Goal: Information Seeking & Learning: Find specific fact

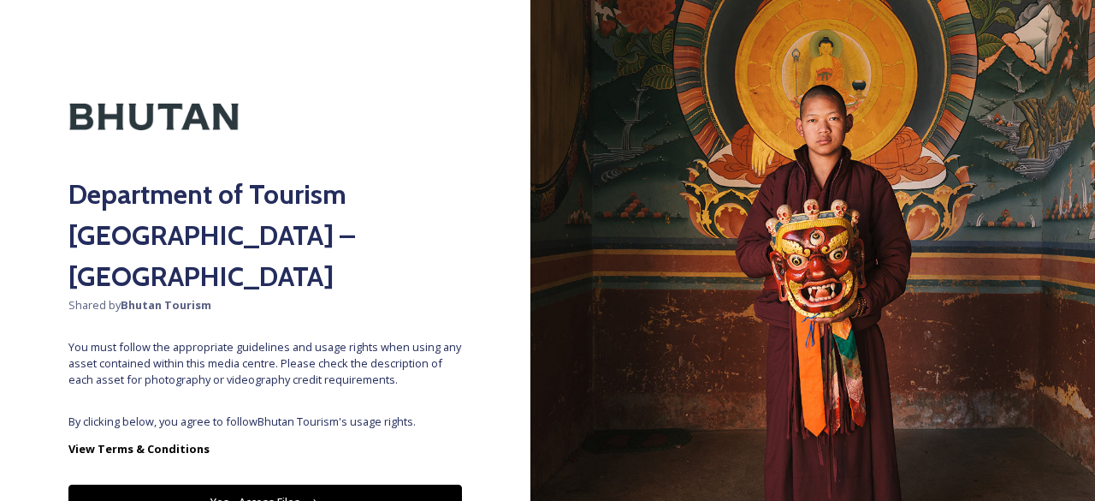
click at [291, 484] on button "Yes - Access Files" at bounding box center [265, 501] width 394 height 35
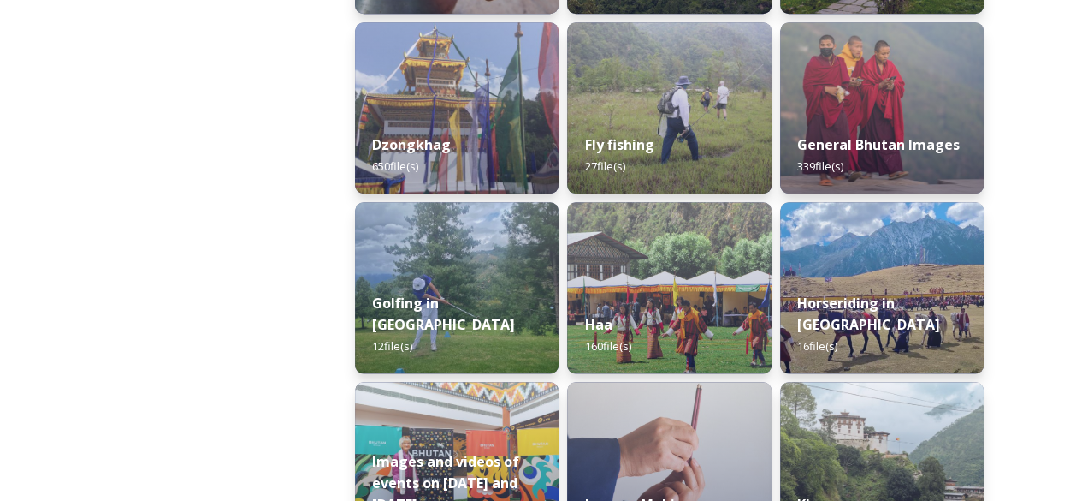
scroll to position [756, 0]
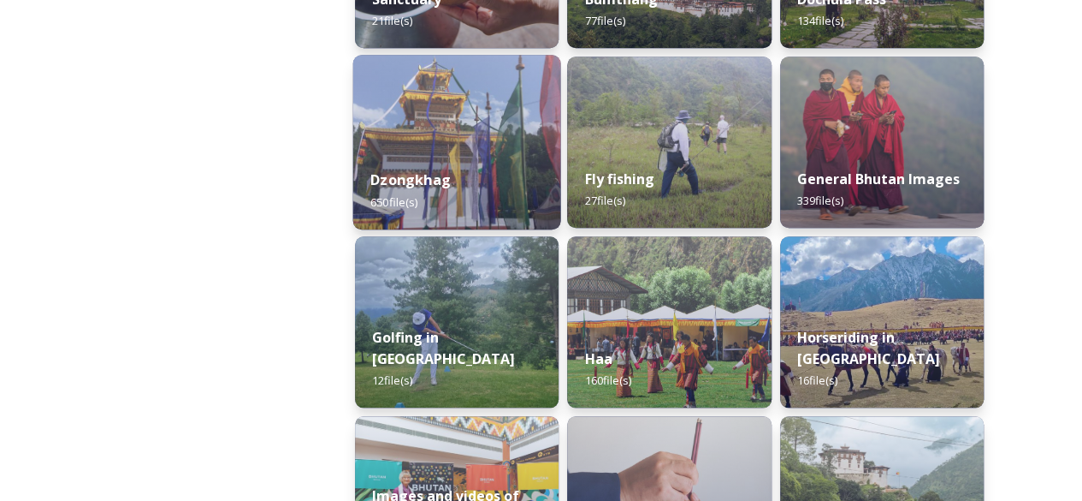
click at [499, 195] on div "Dzongkhag 650 file(s)" at bounding box center [457, 190] width 208 height 78
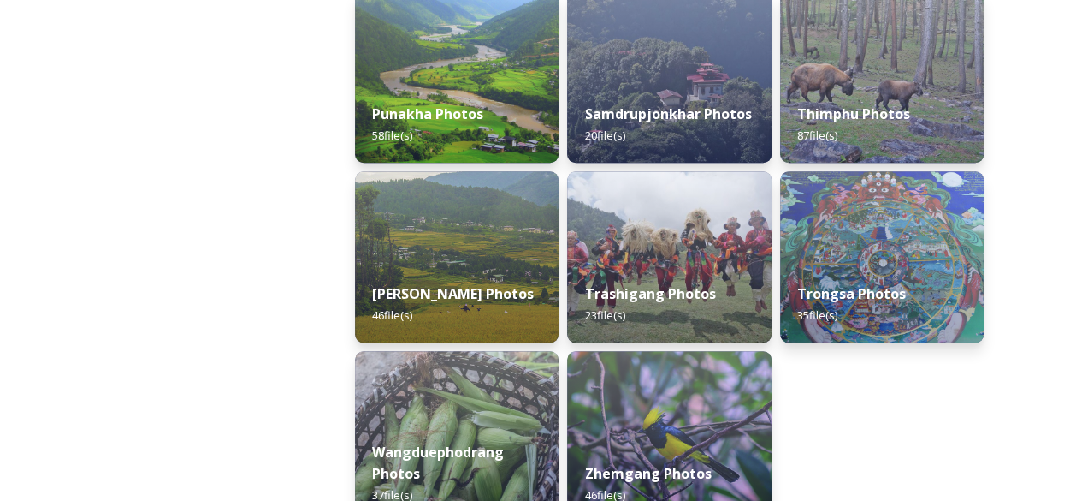
scroll to position [922, 0]
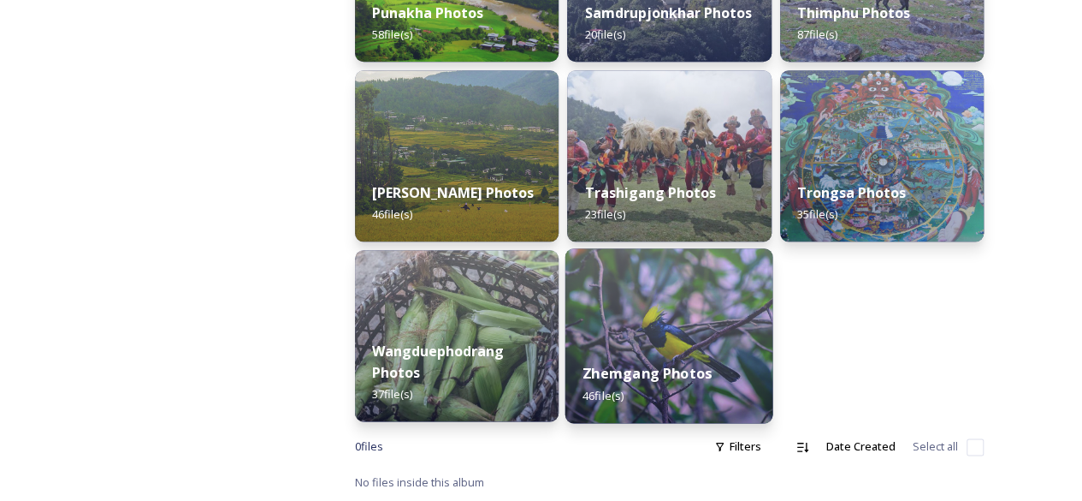
click at [631, 326] on img at bounding box center [670, 335] width 208 height 175
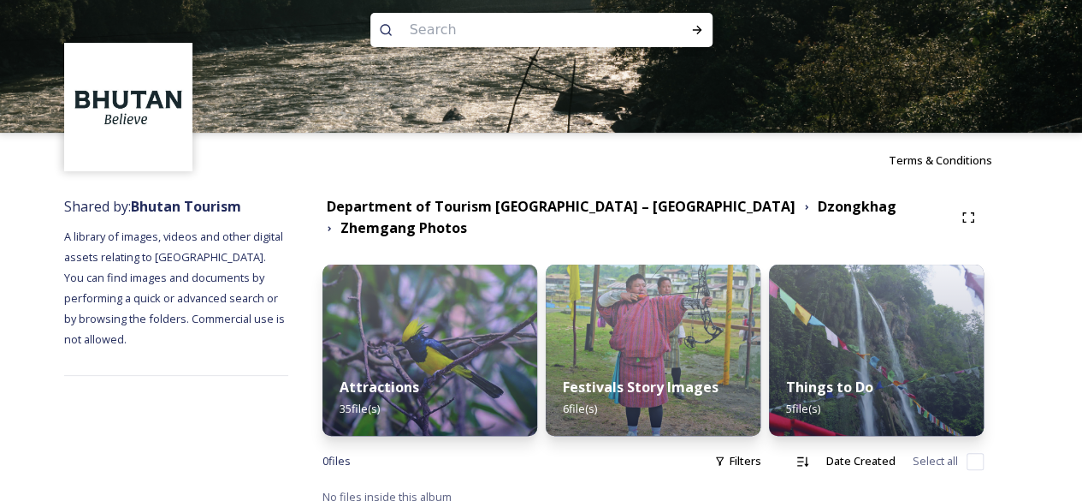
scroll to position [24, 0]
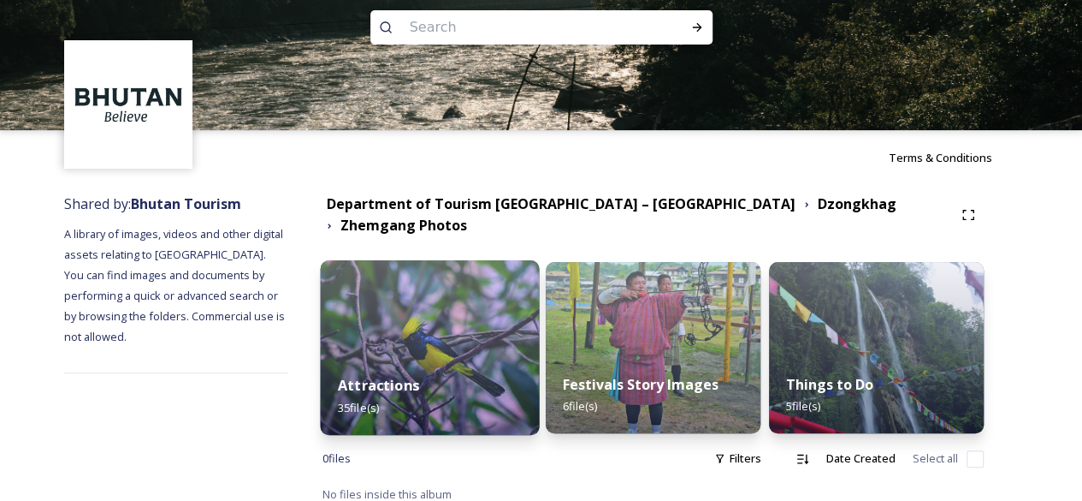
click at [464, 389] on div "Attractions 35 file(s)" at bounding box center [429, 396] width 219 height 78
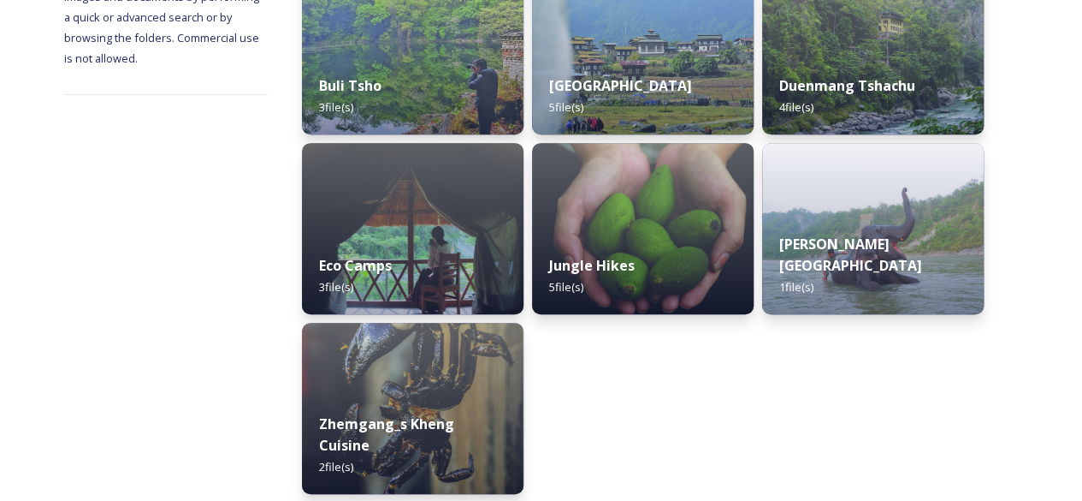
scroll to position [308, 0]
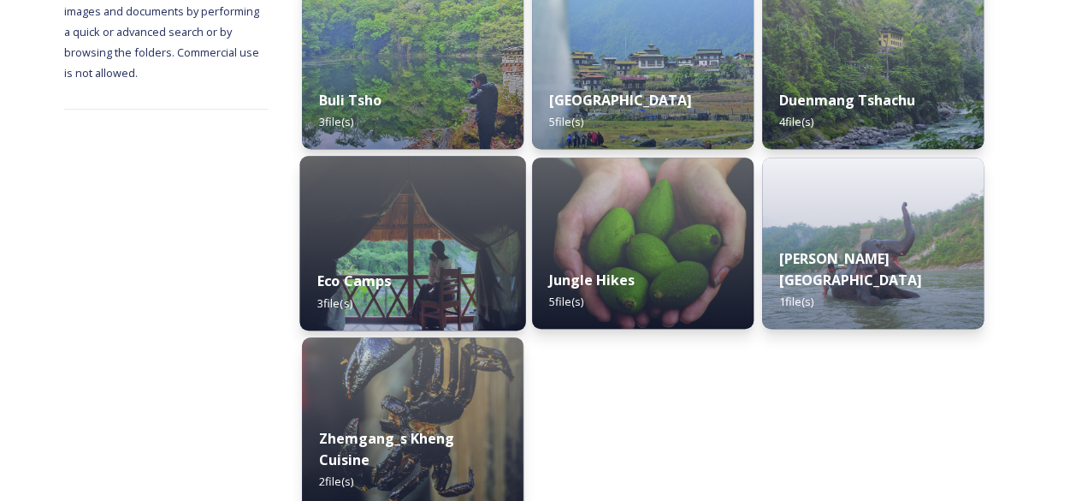
click at [441, 278] on div "Eco Camps 3 file(s)" at bounding box center [412, 291] width 226 height 78
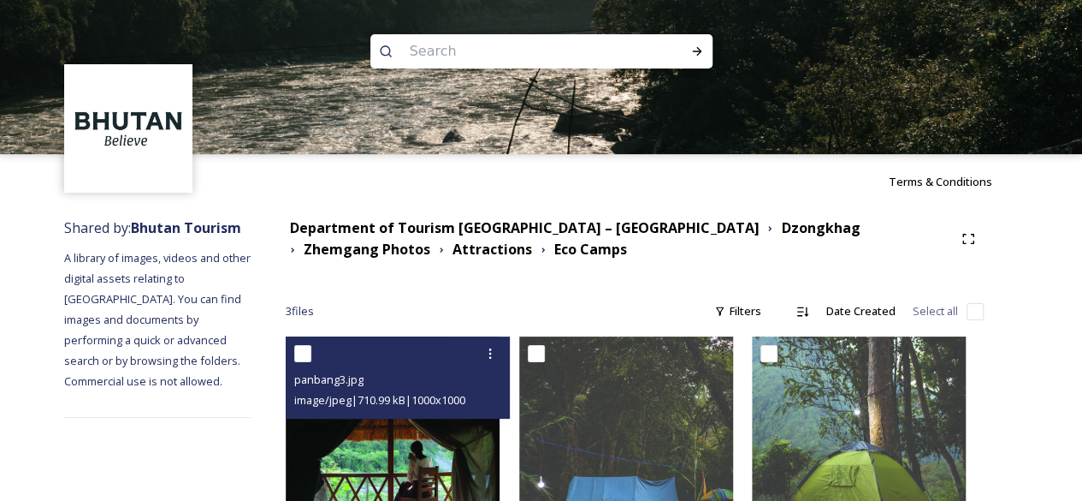
click at [450, 466] on img at bounding box center [393, 443] width 214 height 214
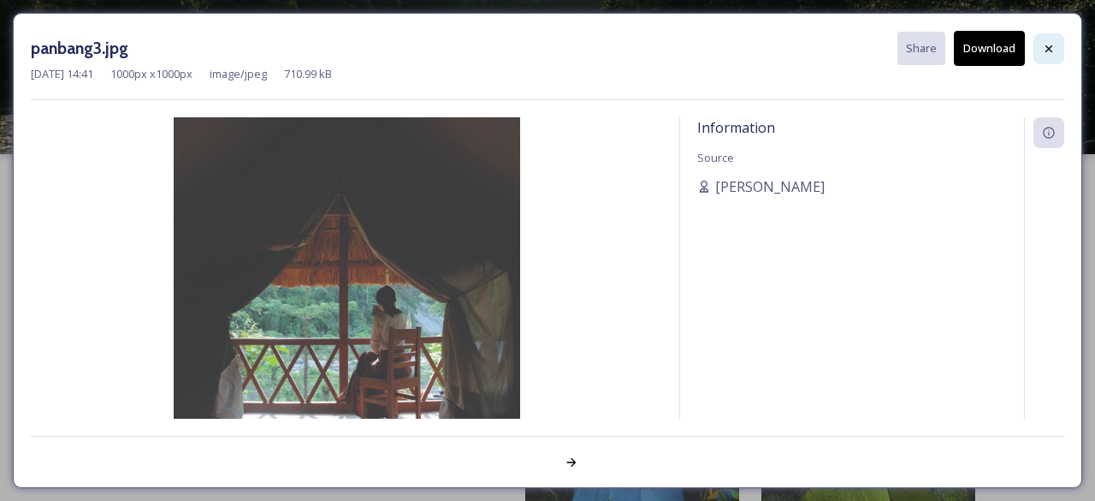
click at [1049, 42] on icon at bounding box center [1049, 49] width 14 height 14
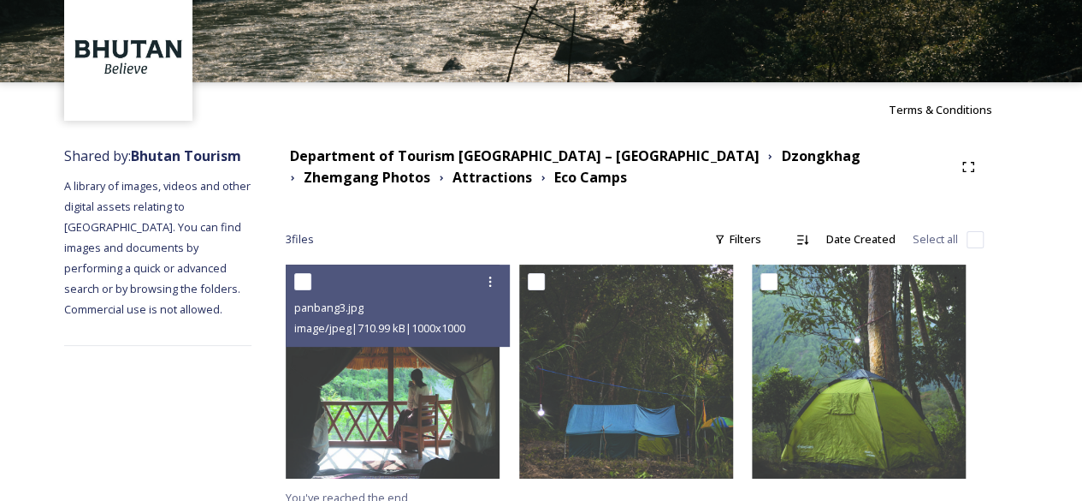
scroll to position [86, 0]
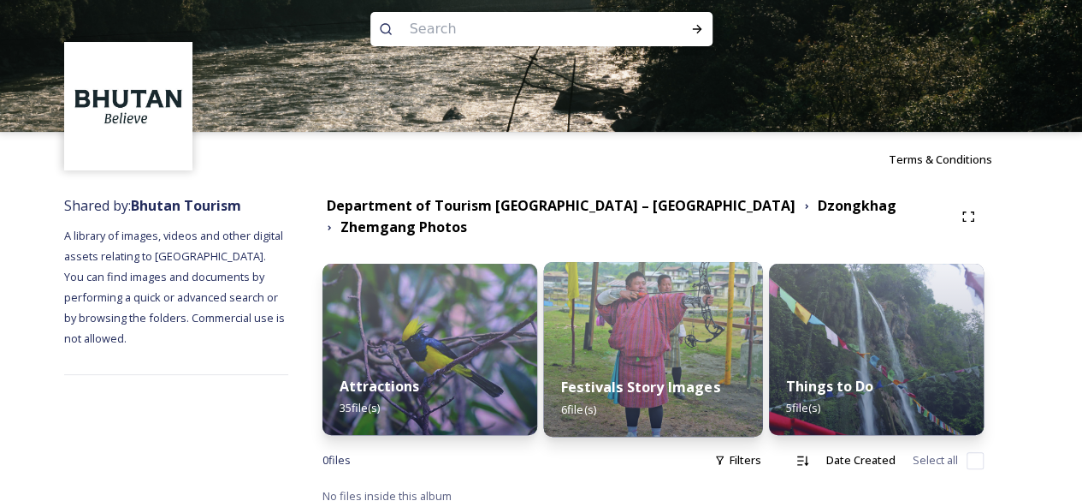
scroll to position [24, 0]
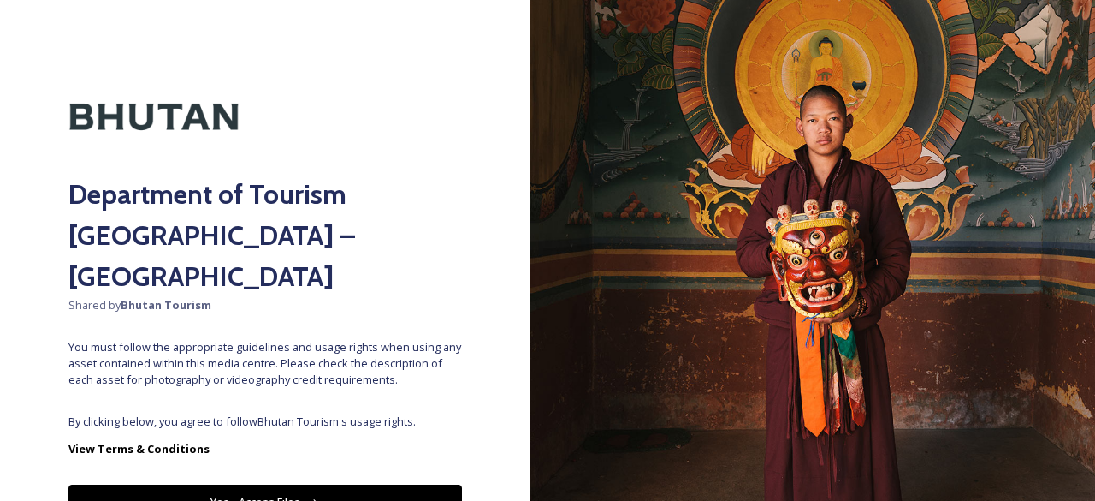
click at [281, 484] on button "Yes - Access Files" at bounding box center [265, 501] width 394 height 35
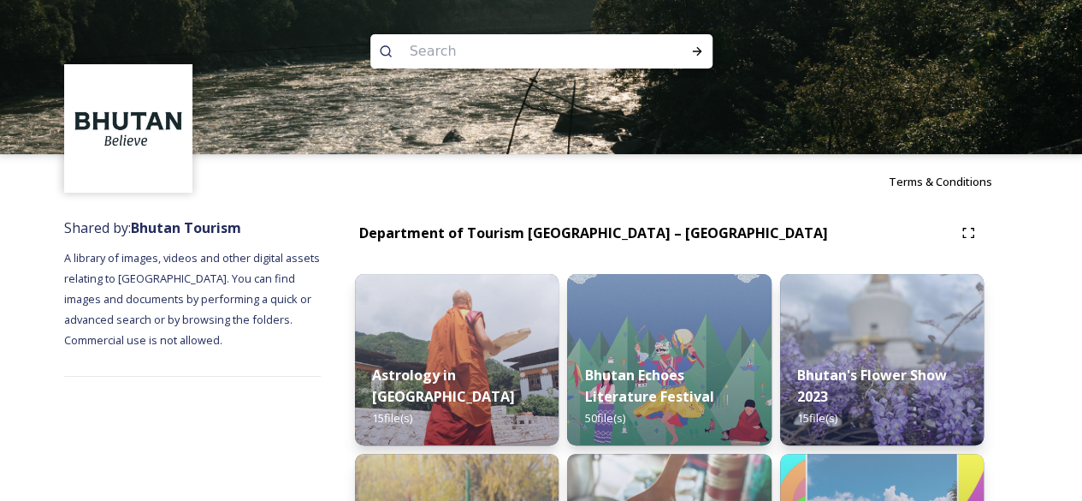
click at [429, 57] on input at bounding box center [518, 52] width 234 height 38
type input "zhemgang pic"
click at [701, 54] on icon at bounding box center [698, 51] width 14 height 14
click at [701, 57] on icon at bounding box center [698, 51] width 14 height 14
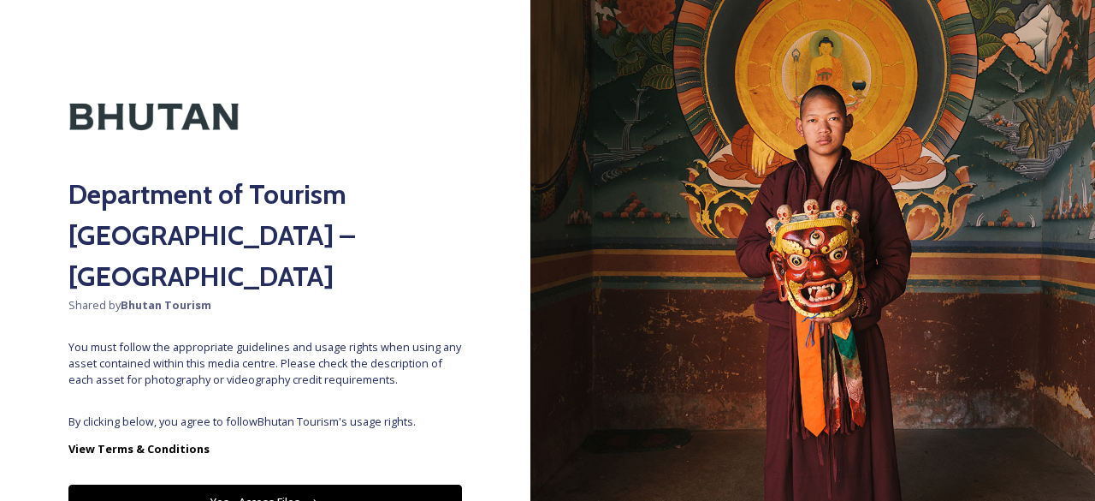
click at [224, 484] on button "Yes - Access Files" at bounding box center [265, 501] width 394 height 35
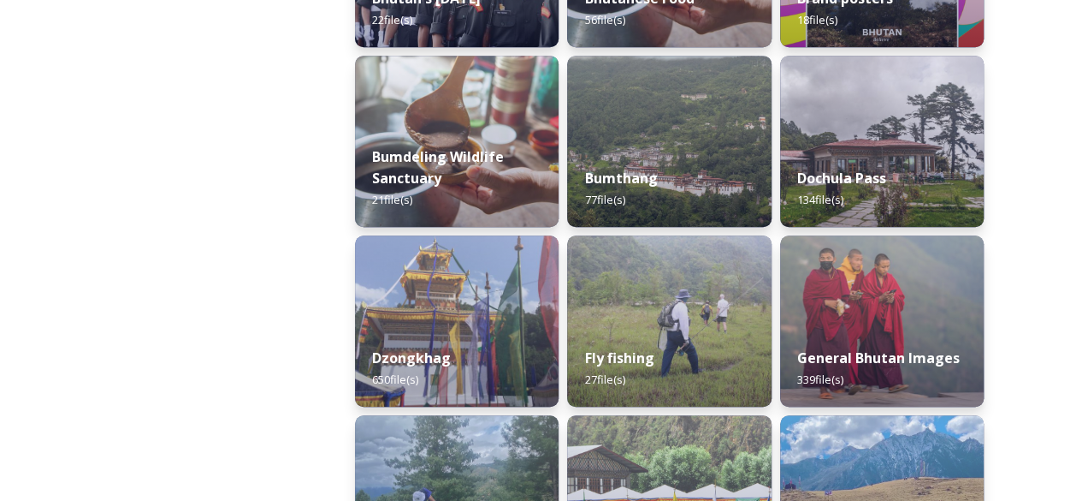
scroll to position [582, 0]
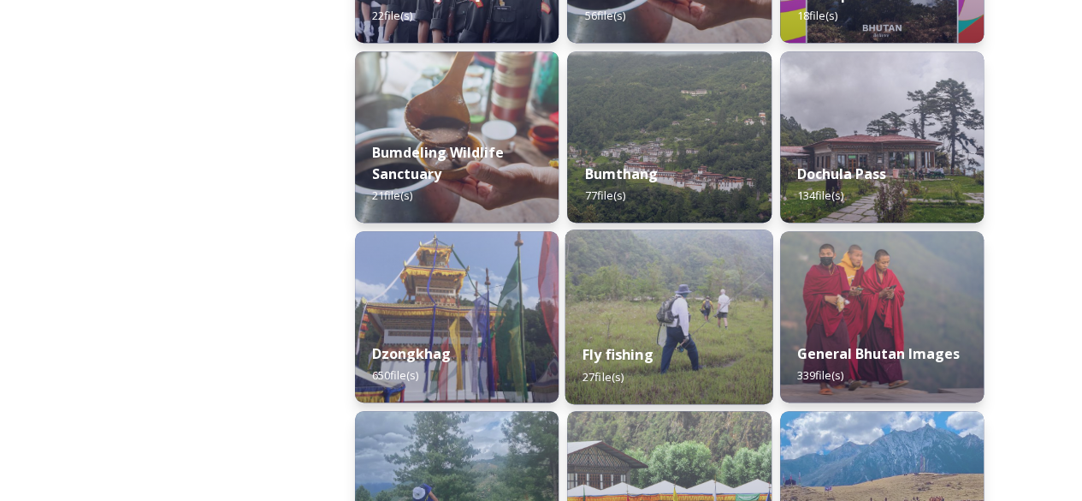
click at [620, 335] on div "Fly fishing 27 file(s)" at bounding box center [670, 365] width 208 height 78
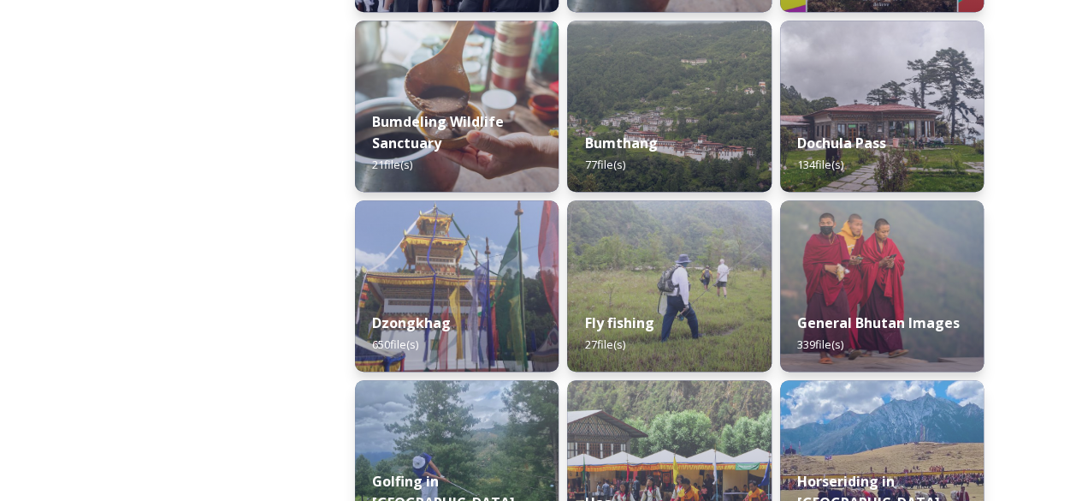
scroll to position [616, 0]
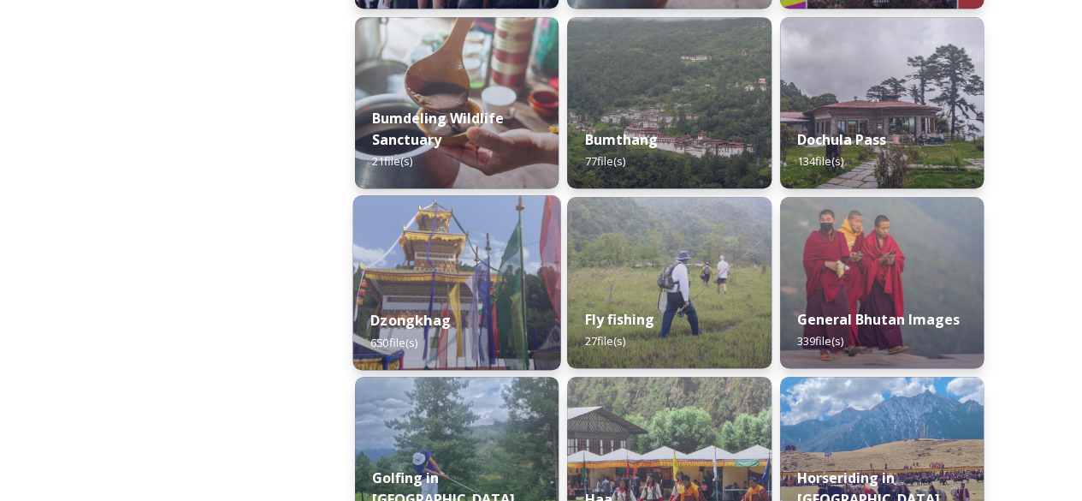
click at [447, 264] on img at bounding box center [457, 282] width 208 height 175
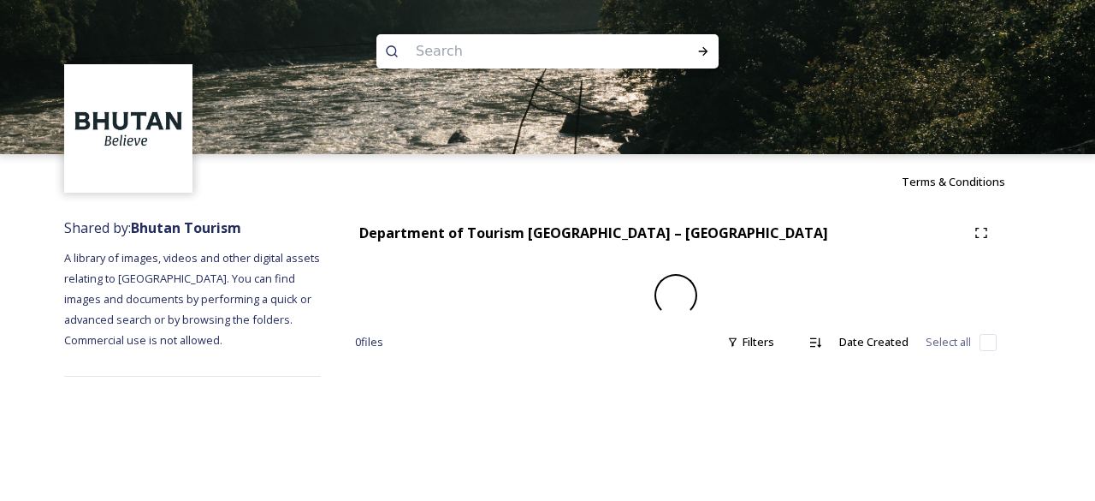
click at [447, 264] on div "Department of Tourism [GEOGRAPHIC_DATA] – Brand Centre 0 file s Filters Date Cr…" at bounding box center [676, 297] width 710 height 176
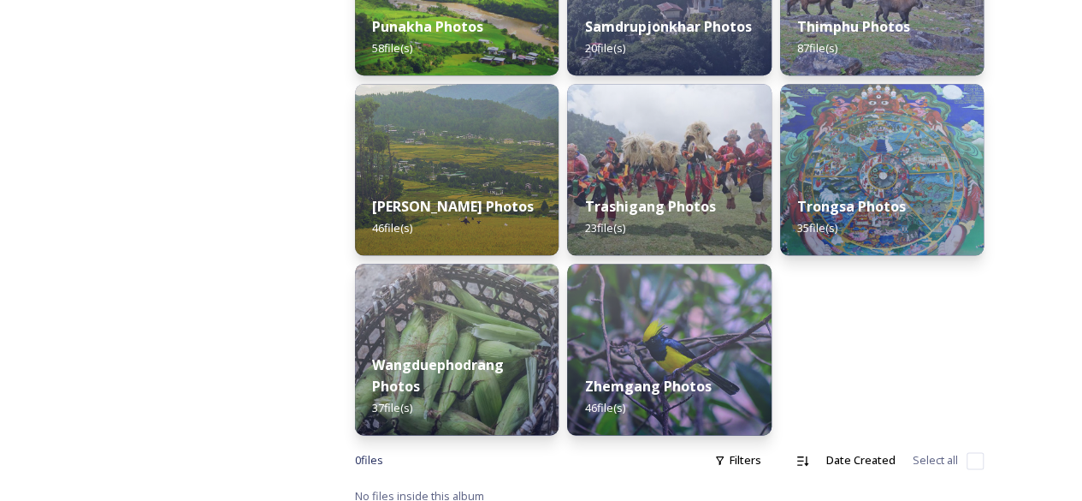
scroll to position [922, 0]
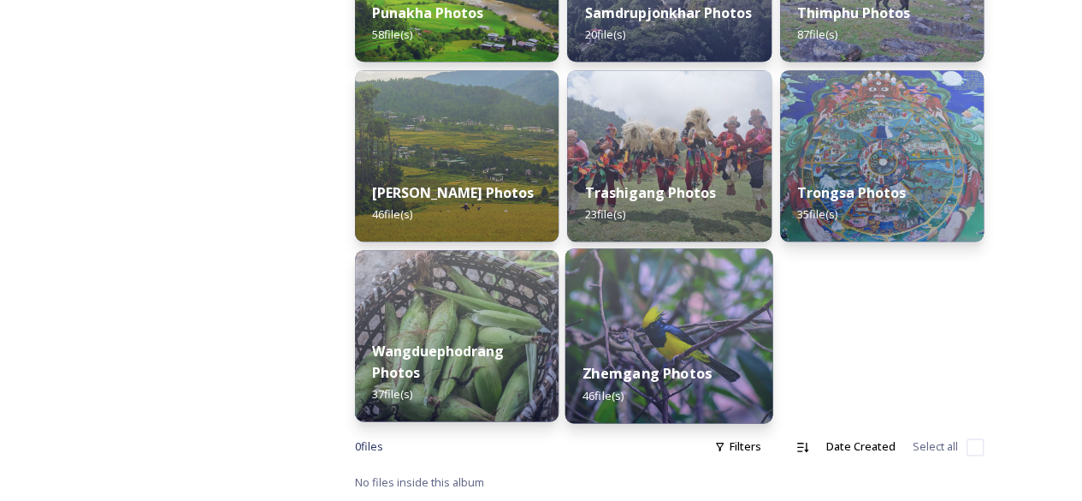
click at [746, 350] on div "Zhemgang Photos 46 file(s)" at bounding box center [670, 384] width 208 height 78
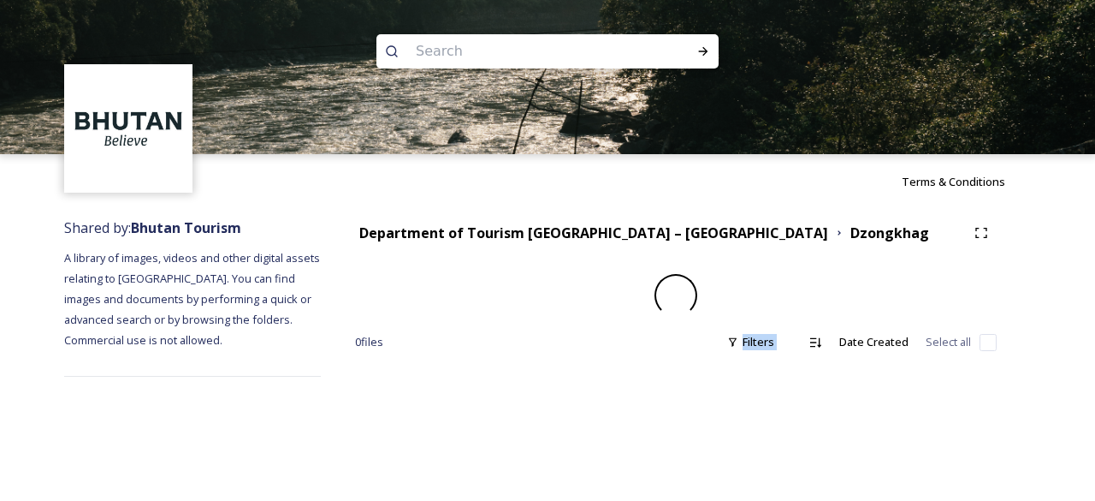
click at [746, 350] on div "Filters" at bounding box center [751, 341] width 64 height 33
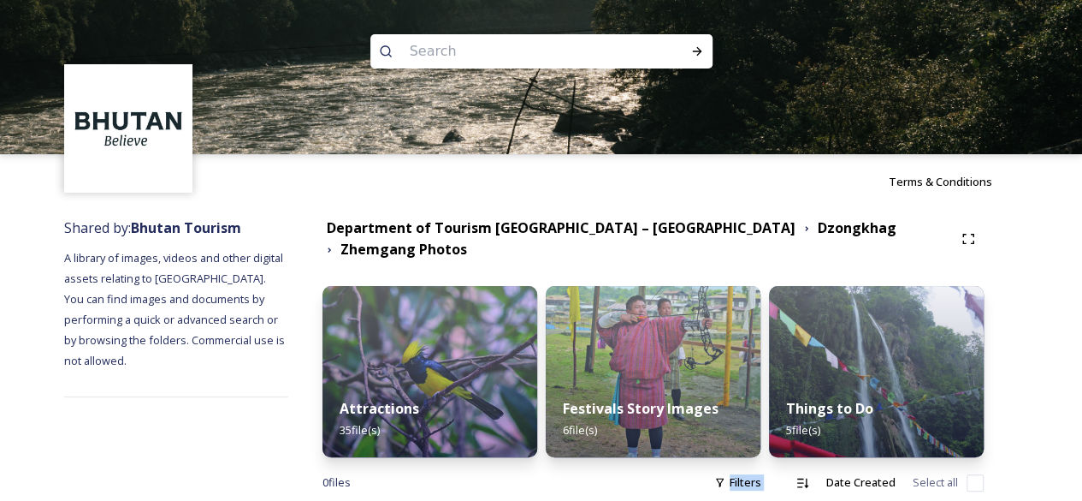
click at [746, 350] on img at bounding box center [653, 371] width 215 height 171
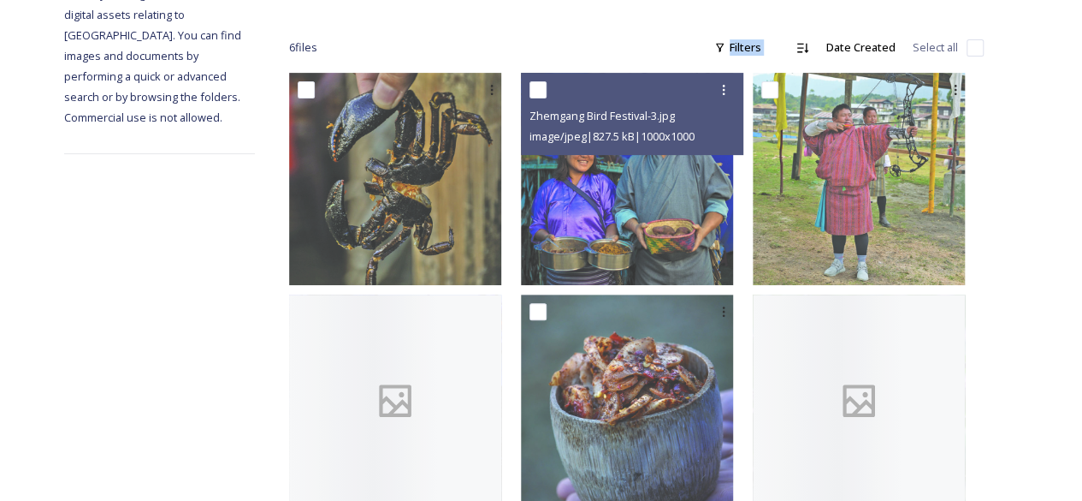
scroll to position [306, 0]
